Goal: Check status

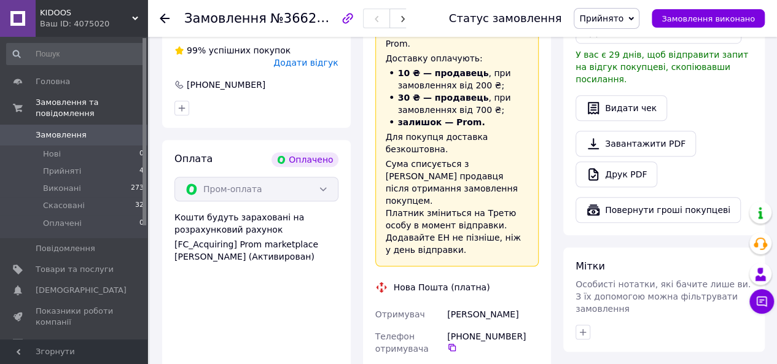
scroll to position [439, 0]
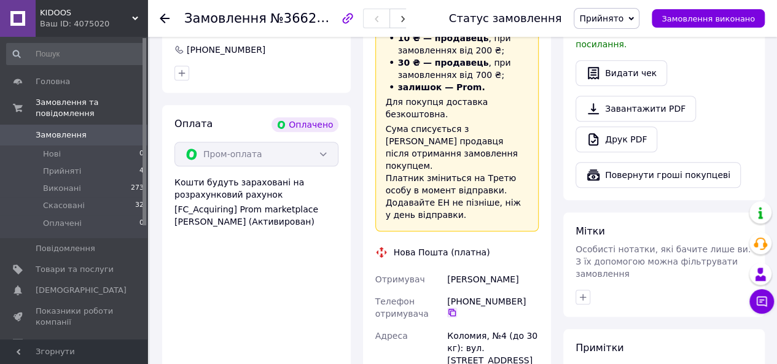
click at [457, 308] on icon at bounding box center [452, 313] width 10 height 10
drag, startPoint x: 530, startPoint y: 232, endPoint x: 445, endPoint y: 230, distance: 85.4
click at [445, 269] on div "[PERSON_NAME]" at bounding box center [493, 280] width 96 height 22
copy div "[PERSON_NAME]"
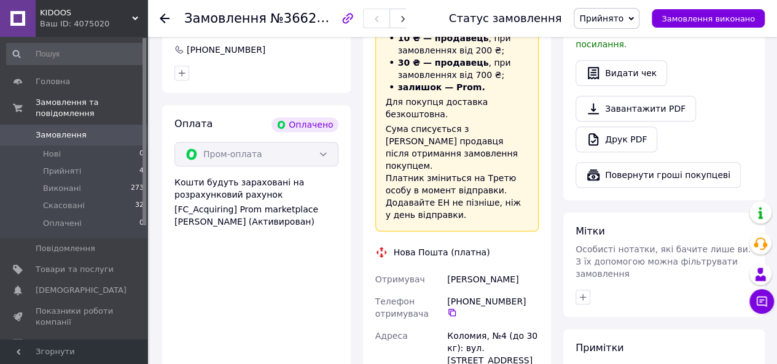
drag, startPoint x: 501, startPoint y: 289, endPoint x: 450, endPoint y: 288, distance: 51.6
click at [450, 325] on div "Коломия, №4 (до 30 кг): вул. [STREET_ADDRESS]" at bounding box center [493, 348] width 96 height 47
click at [444, 325] on div "Адреса" at bounding box center [409, 348] width 73 height 47
drag, startPoint x: 502, startPoint y: 289, endPoint x: 445, endPoint y: 286, distance: 56.6
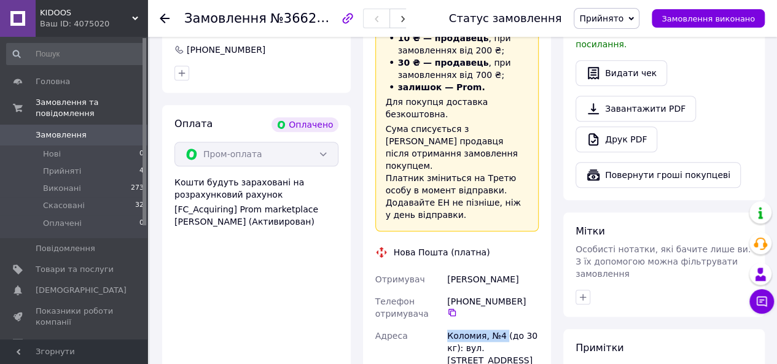
click at [445, 325] on div "Коломия, №4 (до 30 кг): вул. [STREET_ADDRESS]" at bounding box center [493, 348] width 96 height 47
copy div "Коломия, №4"
